Goal: Transaction & Acquisition: Purchase product/service

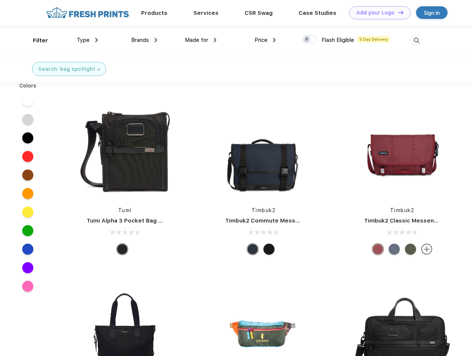
click at [377, 13] on link "Add your Logo Design Tool" at bounding box center [379, 12] width 61 height 13
click at [0, 0] on div "Design Tool" at bounding box center [0, 0] width 0 height 0
click at [397, 12] on link "Add your Logo Design Tool" at bounding box center [379, 12] width 61 height 13
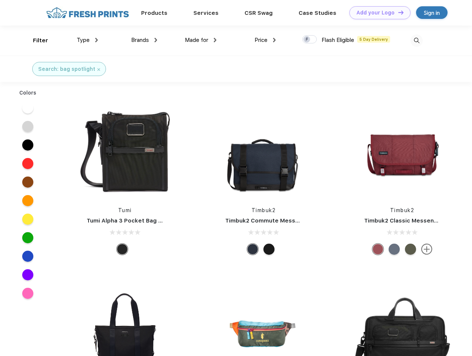
click at [36, 40] on div "Filter" at bounding box center [40, 40] width 15 height 9
click at [87, 40] on span "Type" at bounding box center [83, 40] width 13 height 7
click at [144, 40] on span "Brands" at bounding box center [140, 40] width 18 height 7
click at [201, 40] on span "Made for" at bounding box center [196, 40] width 23 height 7
click at [265, 40] on span "Price" at bounding box center [260, 40] width 13 height 7
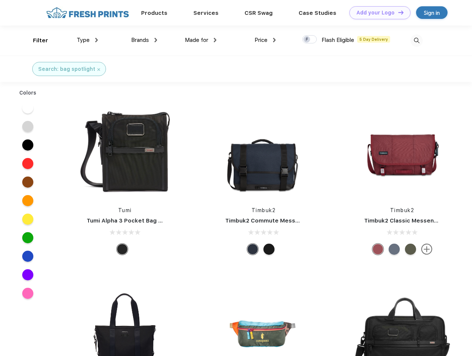
click at [310, 40] on div at bounding box center [309, 39] width 14 height 8
click at [307, 40] on input "checkbox" at bounding box center [304, 37] width 5 height 5
click at [416, 40] on img at bounding box center [416, 40] width 12 height 12
